Goal: Share content: Distribute website content to other platforms or users

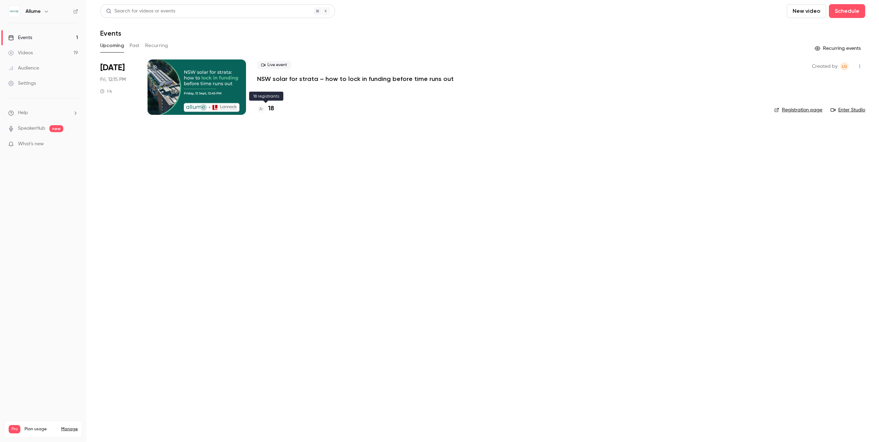
click at [271, 109] on h4 "18" at bounding box center [271, 108] width 6 height 9
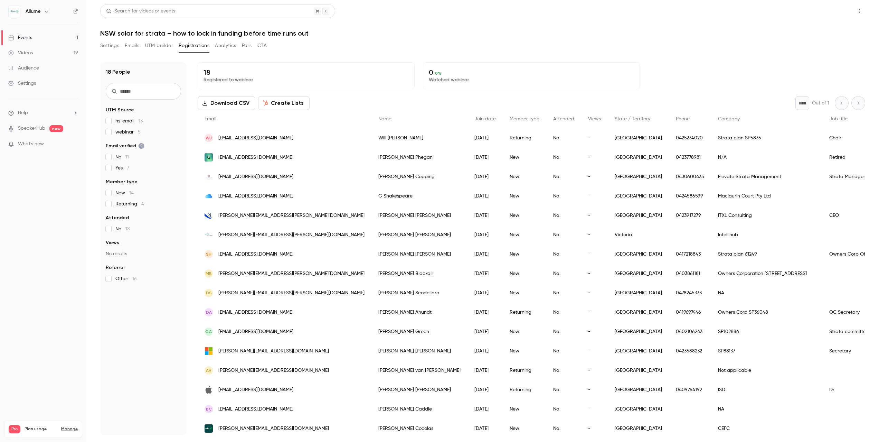
click at [831, 8] on button "Share" at bounding box center [834, 11] width 27 height 14
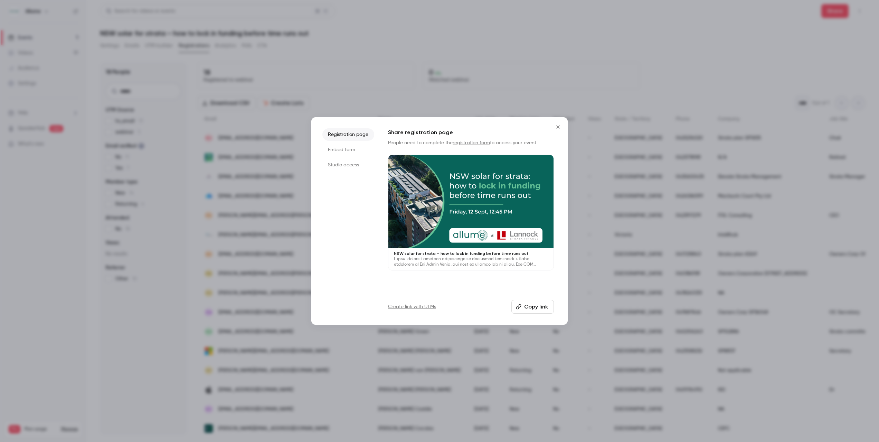
click at [557, 132] on button "Close" at bounding box center [558, 127] width 14 height 14
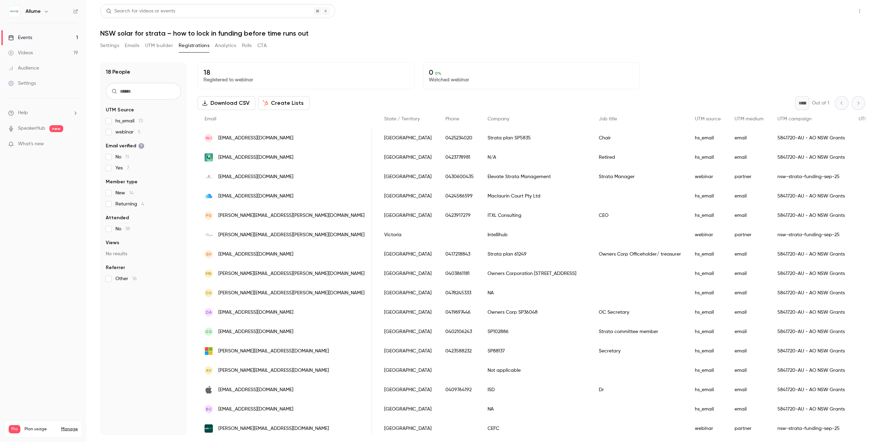
click at [830, 4] on button "Share" at bounding box center [834, 11] width 27 height 14
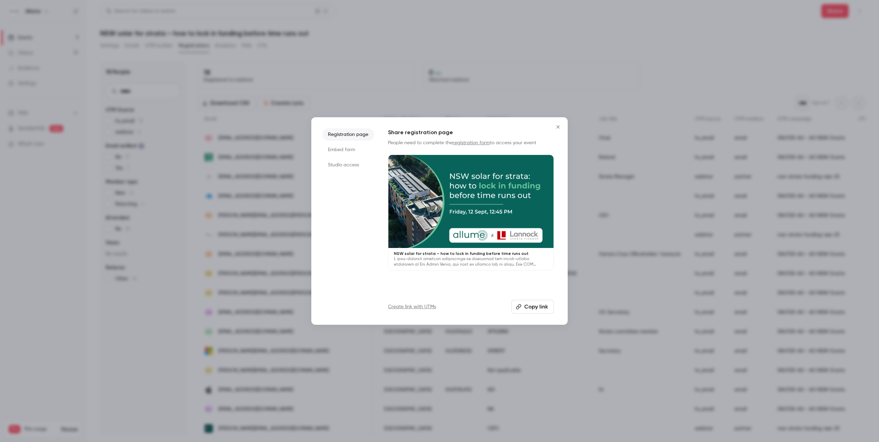
click at [539, 306] on button "Copy link" at bounding box center [532, 307] width 43 height 14
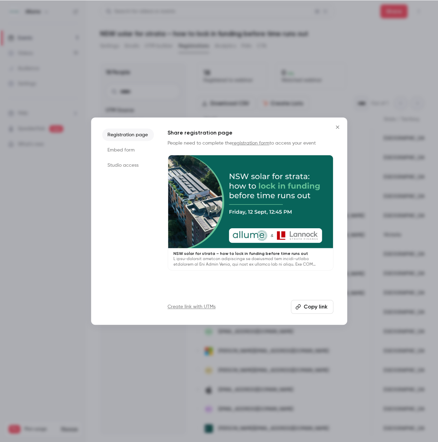
scroll to position [0, 231]
click at [341, 126] on icon "Close" at bounding box center [338, 127] width 8 height 6
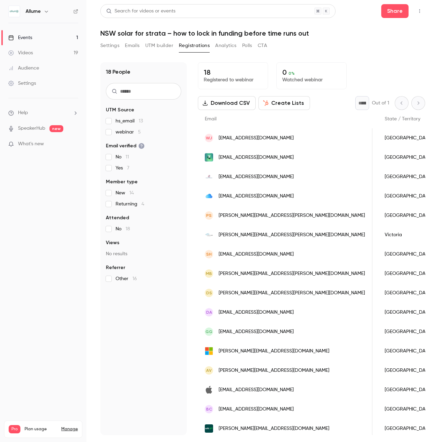
click at [224, 74] on p "18" at bounding box center [233, 72] width 58 height 8
click at [271, 103] on button "Create Lists" at bounding box center [283, 103] width 51 height 14
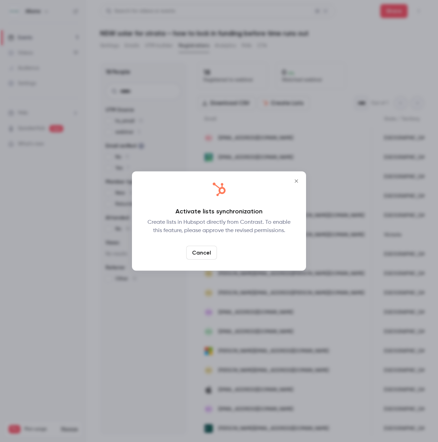
click at [232, 250] on link "Confirm" at bounding box center [236, 253] width 32 height 14
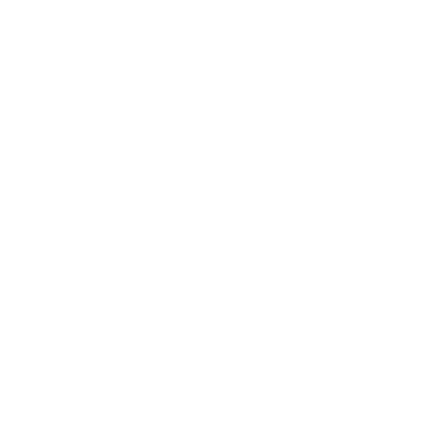
click at [328, 0] on html at bounding box center [219, 0] width 438 height 0
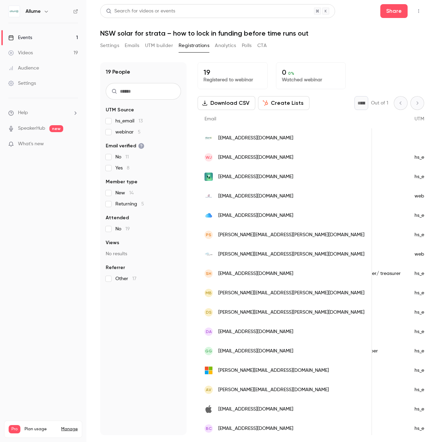
click at [278, 103] on button "Create Lists" at bounding box center [283, 103] width 51 height 14
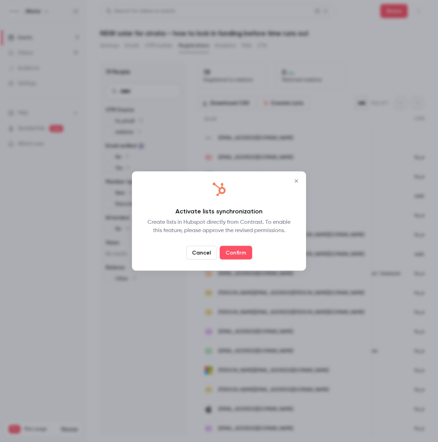
click at [253, 224] on div "Create lists in Hubspot directly from Contrast. To enable this feature, please …" at bounding box center [219, 226] width 152 height 17
click at [222, 232] on div "Create lists in Hubspot directly from Contrast. To enable this feature, please …" at bounding box center [219, 226] width 152 height 17
click at [238, 252] on link "Confirm" at bounding box center [236, 253] width 32 height 14
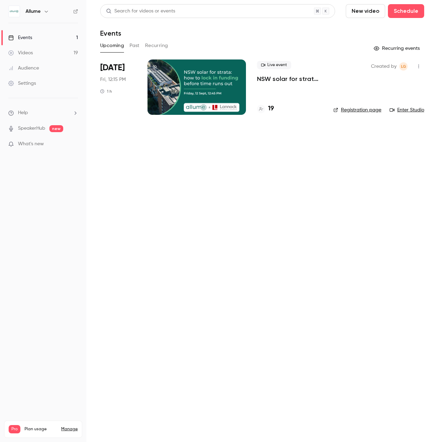
click at [153, 131] on main "Search for videos or events New video Schedule Events Upcoming Past Recurring R…" at bounding box center [262, 221] width 352 height 442
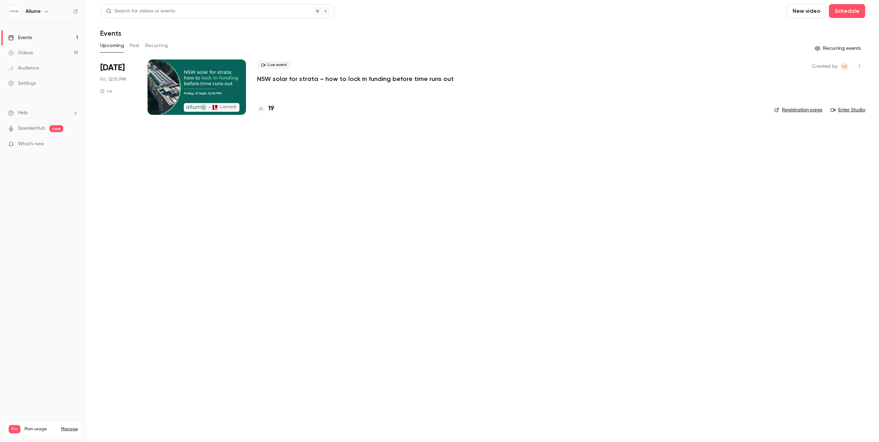
click at [301, 77] on p "NSW solar for strata – how to lock in funding before time runs out" at bounding box center [355, 79] width 197 height 8
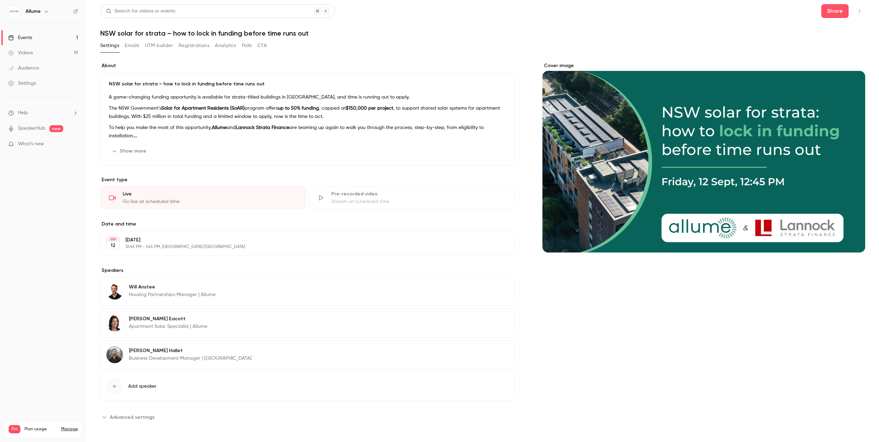
click at [205, 45] on button "Registrations" at bounding box center [194, 45] width 31 height 11
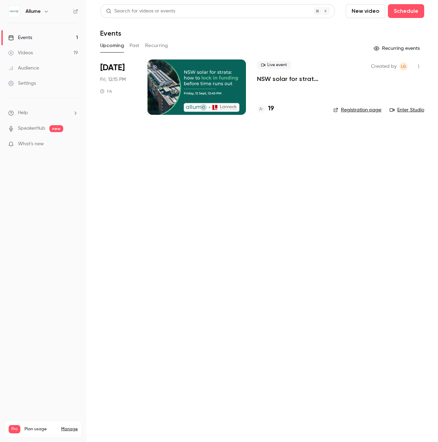
click at [306, 80] on p "NSW solar for strata – how to lock in funding before time runs out" at bounding box center [289, 79] width 65 height 8
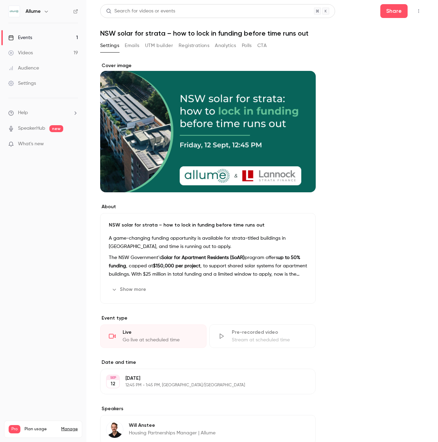
click at [180, 43] on button "Registrations" at bounding box center [194, 45] width 31 height 11
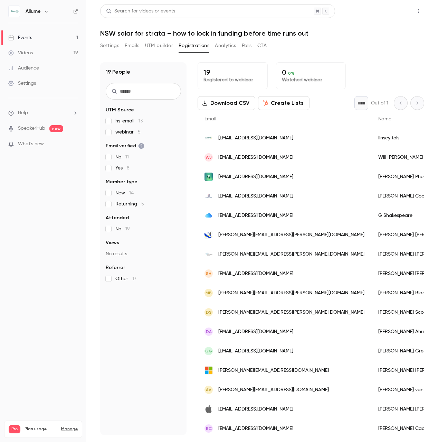
click at [395, 10] on button "Share" at bounding box center [393, 11] width 27 height 14
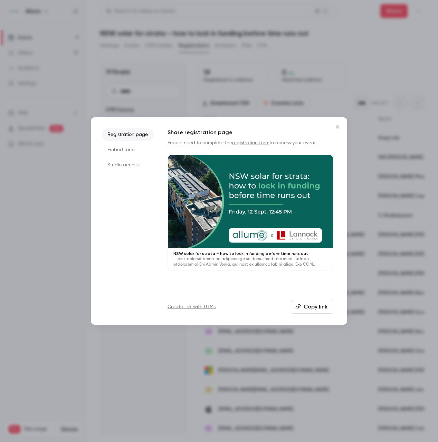
click at [258, 141] on link "registration form" at bounding box center [250, 142] width 37 height 5
click at [307, 310] on button "Copy link" at bounding box center [312, 307] width 43 height 14
click at [338, 127] on icon "Close" at bounding box center [337, 127] width 8 height 6
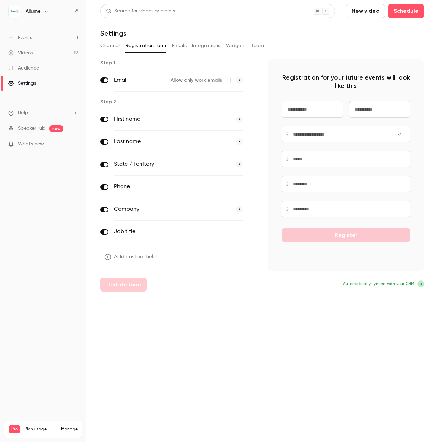
click at [114, 45] on button "Channel" at bounding box center [110, 45] width 20 height 11
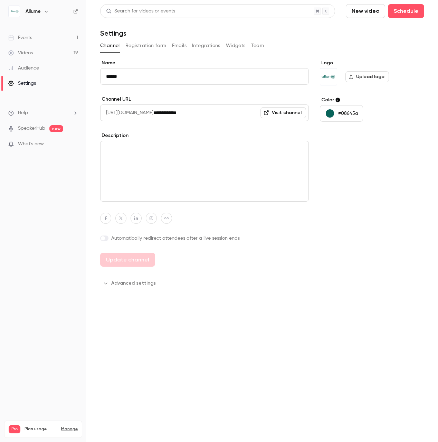
click at [196, 45] on button "Integrations" at bounding box center [206, 45] width 28 height 11
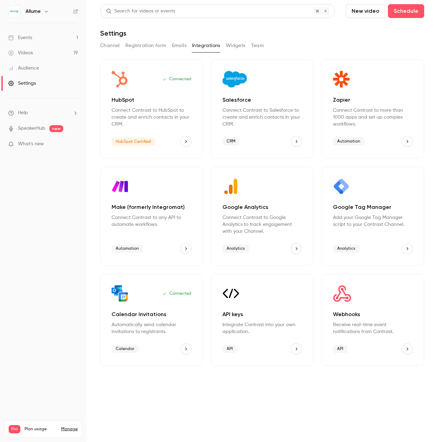
click at [111, 46] on button "Channel" at bounding box center [110, 45] width 20 height 11
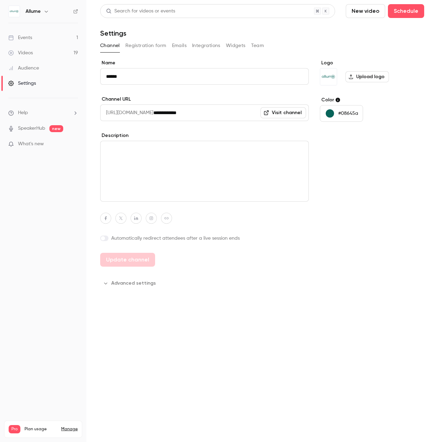
click at [26, 37] on div "Events" at bounding box center [20, 37] width 24 height 7
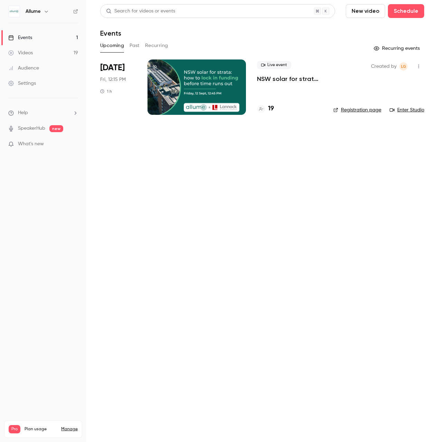
click at [253, 87] on li "[DATE] Fri, 12:15 PM 1 h Live event NSW solar for strata – how to lock in fundi…" at bounding box center [262, 91] width 324 height 64
click at [221, 84] on div at bounding box center [197, 86] width 98 height 55
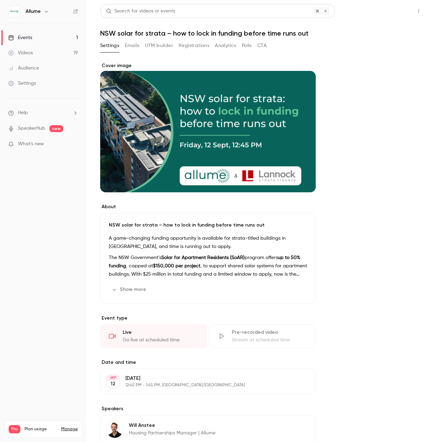
click at [386, 11] on button "Share" at bounding box center [393, 11] width 27 height 14
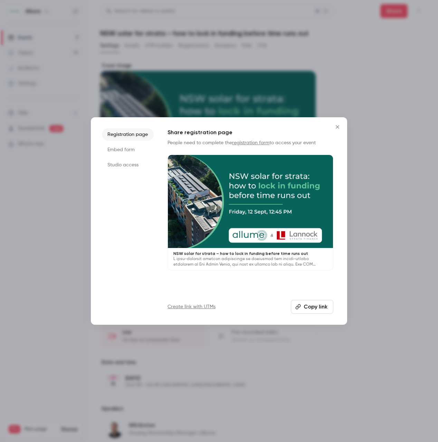
click at [310, 311] on button "Copy link" at bounding box center [312, 307] width 43 height 14
